Goal: Task Accomplishment & Management: Use online tool/utility

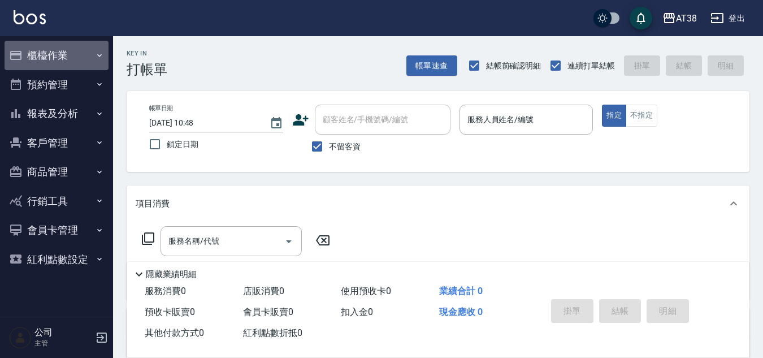
click at [37, 55] on button "櫃檯作業" at bounding box center [57, 55] width 104 height 29
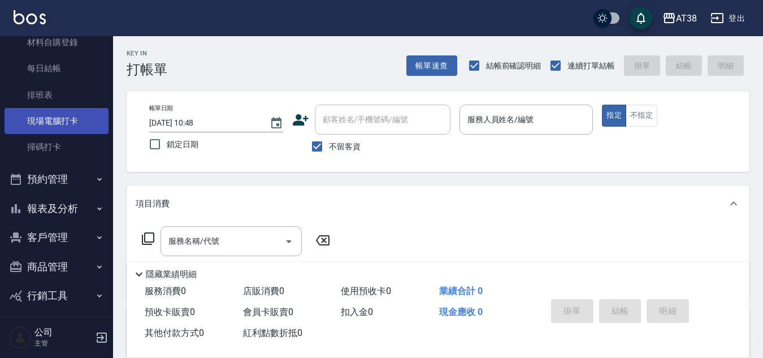
scroll to position [211, 0]
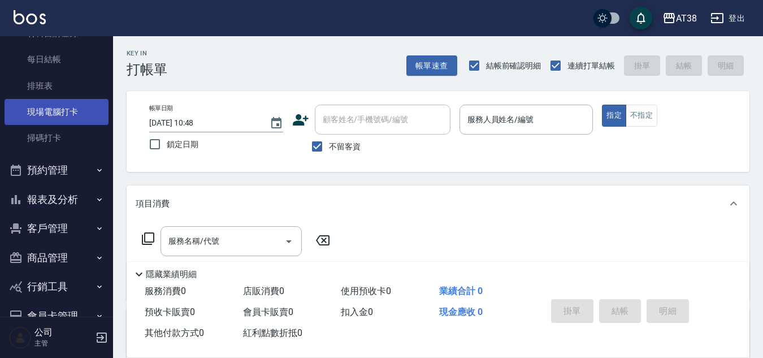
click at [49, 114] on link "現場電腦打卡" at bounding box center [57, 112] width 104 height 26
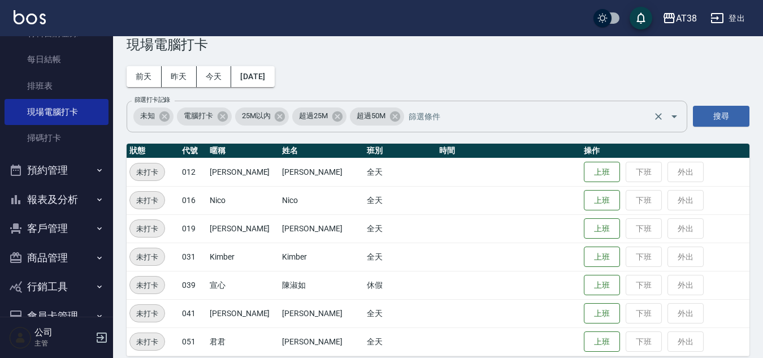
scroll to position [37, 0]
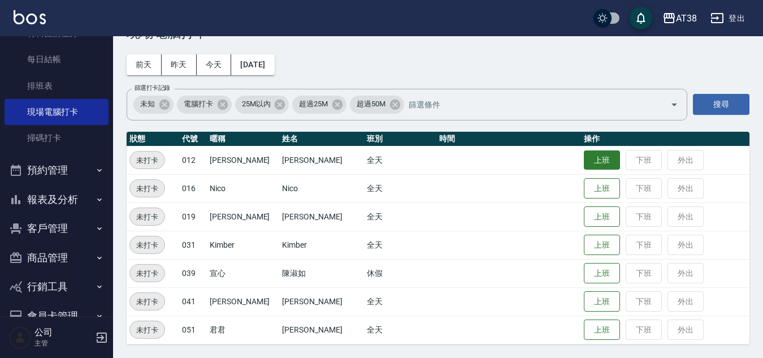
click at [595, 162] on button "上班" at bounding box center [602, 160] width 36 height 20
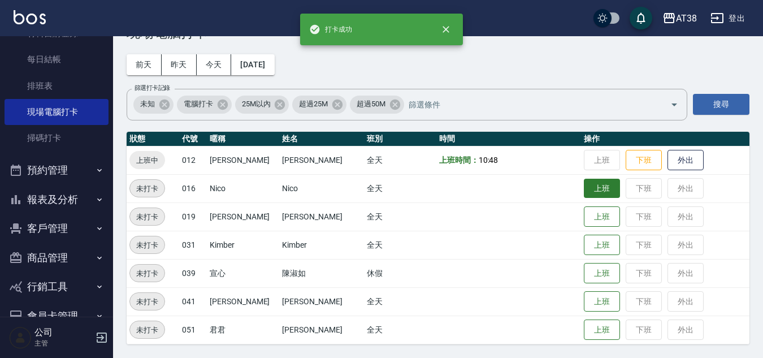
click at [587, 186] on button "上班" at bounding box center [602, 189] width 36 height 20
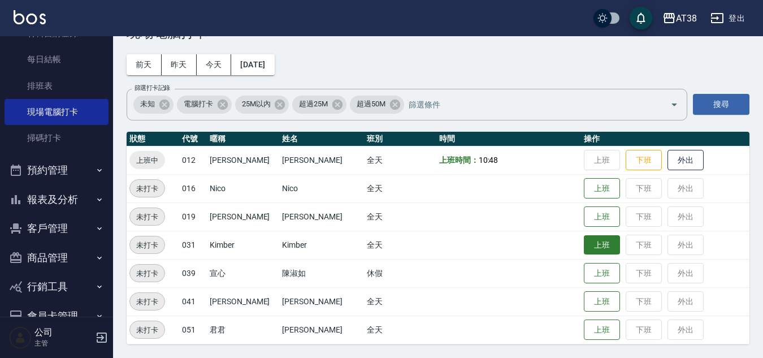
click at [597, 248] on button "上班" at bounding box center [602, 245] width 36 height 20
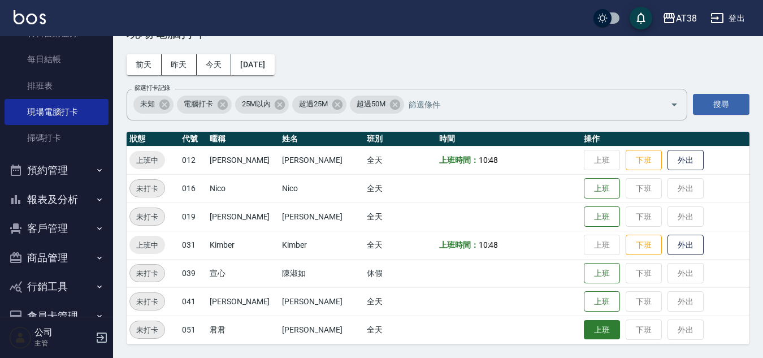
click at [584, 331] on button "上班" at bounding box center [602, 330] width 36 height 20
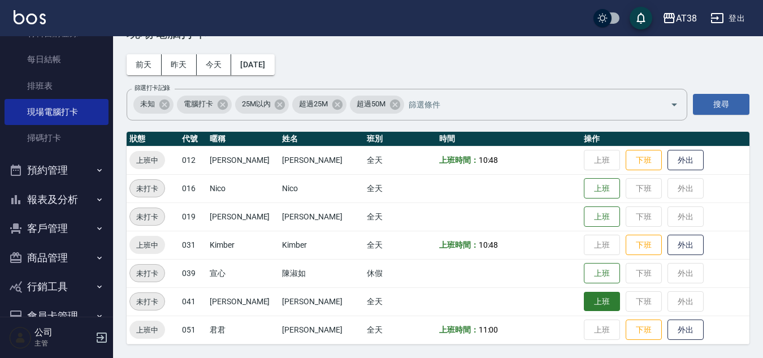
click at [584, 305] on button "上班" at bounding box center [602, 302] width 36 height 20
